Goal: Communication & Community: Share content

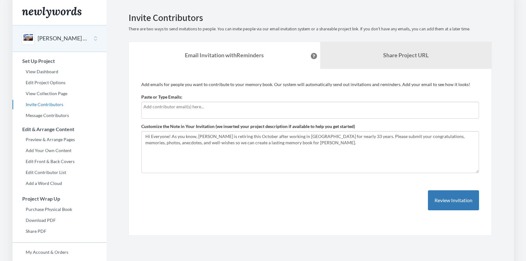
click at [166, 107] on input "text" at bounding box center [309, 106] width 333 height 7
click at [297, 143] on textarea "Hi Everyone! As you know, Larry Schopfer is retiring this October after working…" at bounding box center [310, 152] width 338 height 42
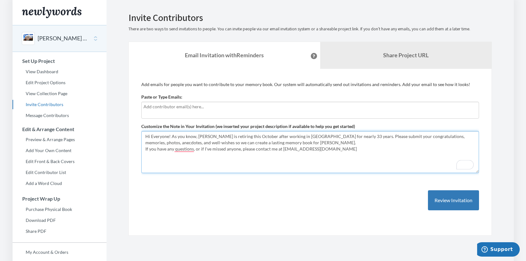
type textarea "Hi Everyone! As you know, Larry Schopfer is retiring this October after working…"
click at [167, 108] on input "text" at bounding box center [309, 106] width 333 height 7
click at [177, 108] on input "text" at bounding box center [309, 106] width 333 height 7
type input "j"
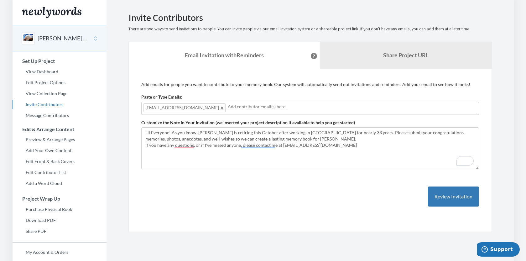
click at [228, 105] on input "text" at bounding box center [352, 106] width 249 height 7
type input "[EMAIL_ADDRESS][DOMAIN_NAME]"
type input "kkleinman"
click at [312, 108] on input "kkleinman" at bounding box center [394, 106] width 165 height 7
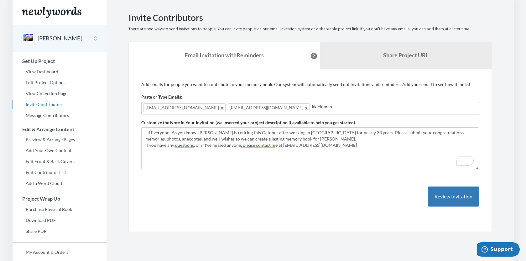
paste input "text"
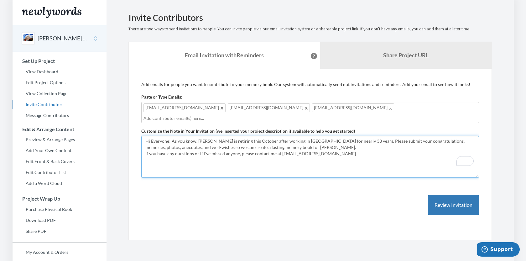
click at [334, 147] on textarea "Hi Everyone! As you know, Larry Schopfer is retiring this October after working…" at bounding box center [310, 157] width 338 height 42
type textarea "Hi Everyone! As you know, [PERSON_NAME] is retiring this October after working …"
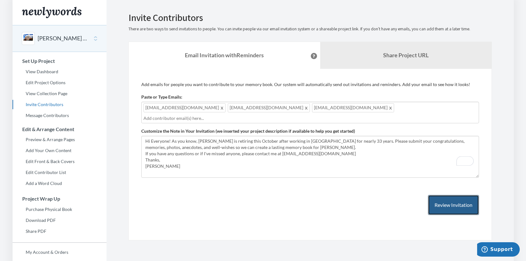
click at [451, 196] on button "Review Invitation" at bounding box center [453, 205] width 51 height 20
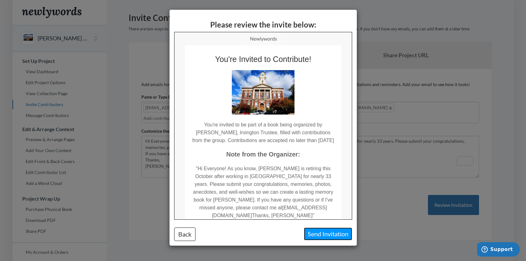
click at [326, 234] on button "Send Invitation" at bounding box center [328, 234] width 48 height 13
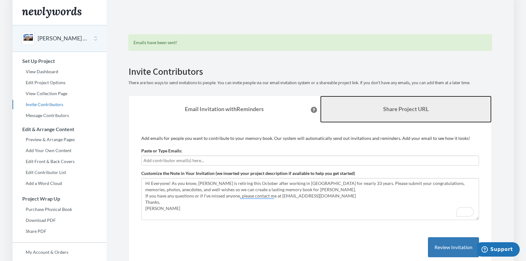
click at [390, 107] on b "Share Project URL" at bounding box center [405, 109] width 45 height 7
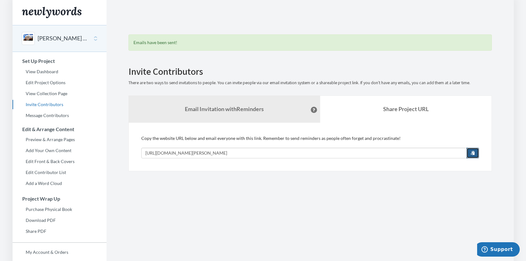
click at [473, 152] on span "button" at bounding box center [472, 153] width 4 height 4
click at [45, 70] on link "View Dashboard" at bounding box center [60, 71] width 94 height 9
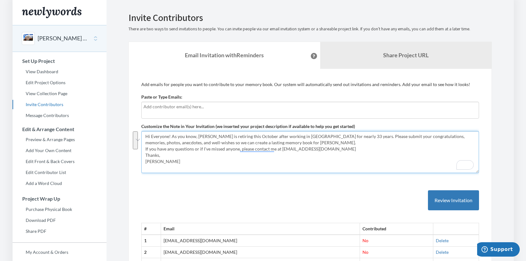
drag, startPoint x: 358, startPoint y: 136, endPoint x: 360, endPoint y: 148, distance: 12.5
click at [360, 148] on textarea "Hi Everyone! As you know, [PERSON_NAME] is retiring this October after working …" at bounding box center [310, 152] width 338 height 42
drag, startPoint x: 366, startPoint y: 137, endPoint x: 421, endPoint y: 2, distance: 146.1
click at [0, 0] on body "Main menu [PERSON_NAME] S Retirement Select a project [PERSON_NAME] S Retiremen…" at bounding box center [263, 130] width 526 height 261
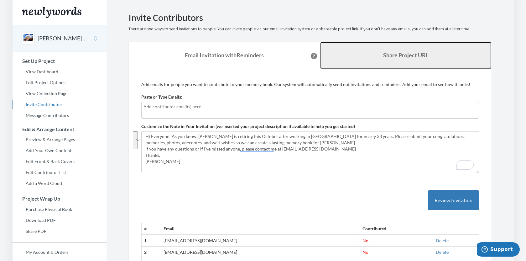
click at [386, 56] on b "Share Project URL" at bounding box center [405, 55] width 45 height 7
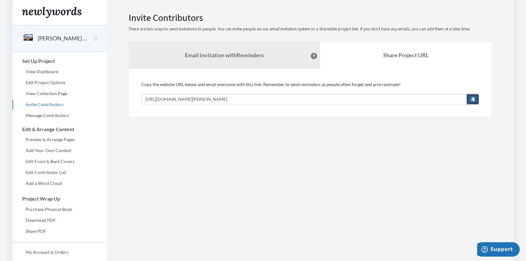
click at [473, 99] on span "button" at bounding box center [472, 99] width 4 height 4
